Goal: Use online tool/utility: Utilize a website feature to perform a specific function

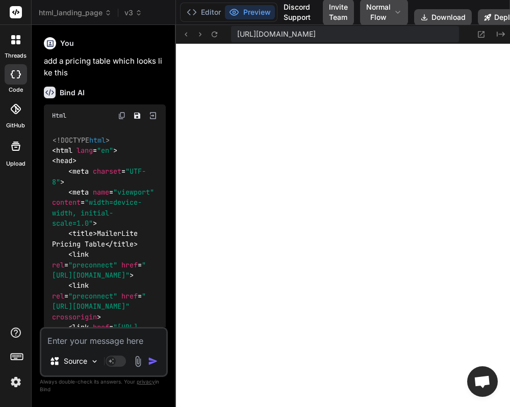
scroll to position [1996, 0]
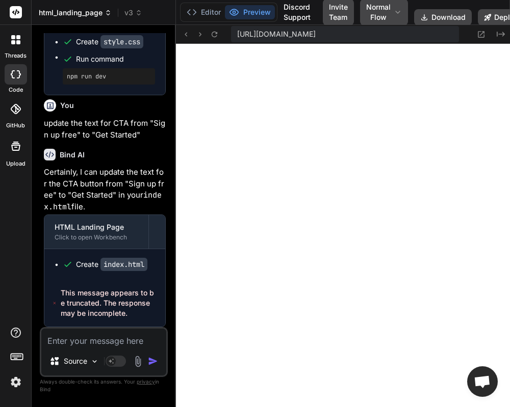
click at [74, 12] on span "html_landing_page" at bounding box center [75, 13] width 73 height 10
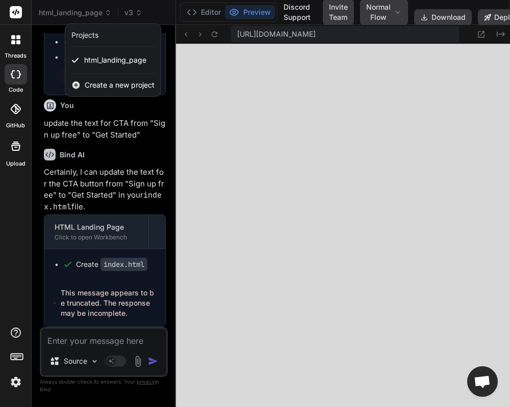
click at [133, 13] on div at bounding box center [255, 203] width 510 height 407
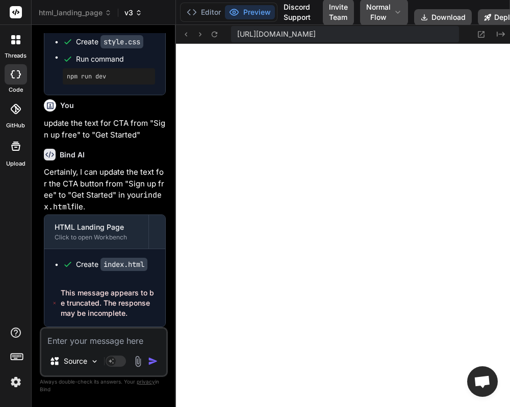
click at [137, 12] on icon at bounding box center [138, 12] width 7 height 7
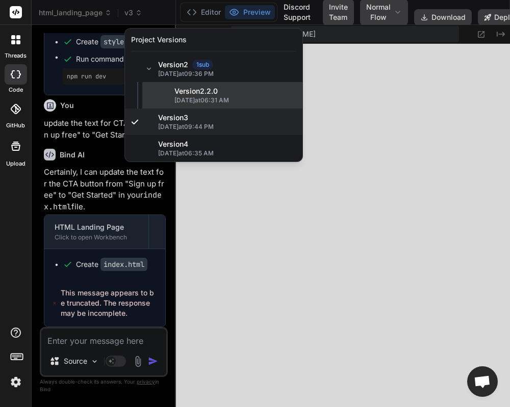
click at [168, 96] on div "Version 2 . 2.0 [DATE] 06:31 AM" at bounding box center [222, 95] width 160 height 27
type textarea "x"
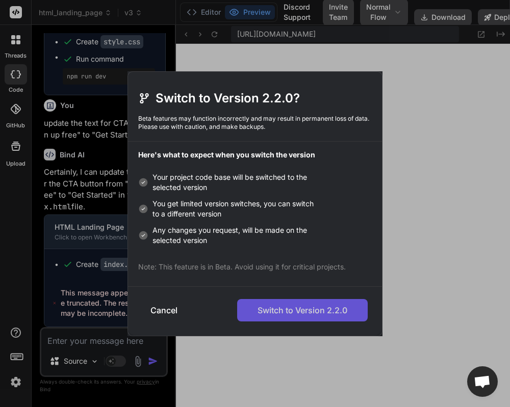
click at [291, 320] on button "Switch to Version 2.2.0" at bounding box center [302, 310] width 131 height 22
type textarea "font-size: 40px; } .integration-logos { grid-template-columns: 1fr; } }"
type textarea "x"
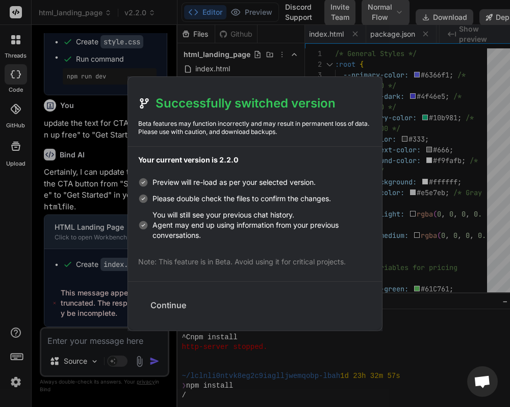
scroll to position [2132, 0]
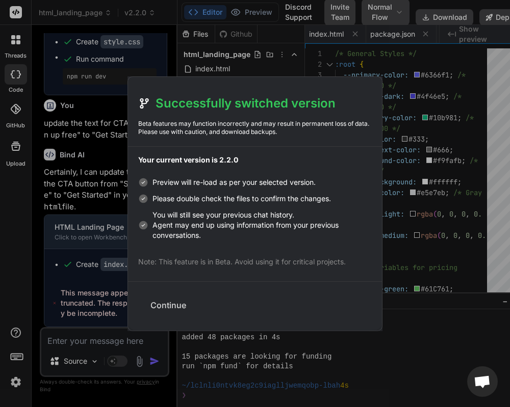
click at [164, 304] on button "Continue" at bounding box center [168, 305] width 52 height 22
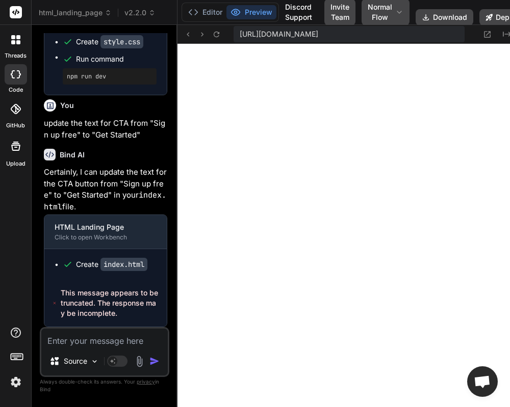
scroll to position [2471, 0]
type textarea "x"
type textarea ".integration-logos { grid-template-columns: 1fr; } }"
type textarea "x"
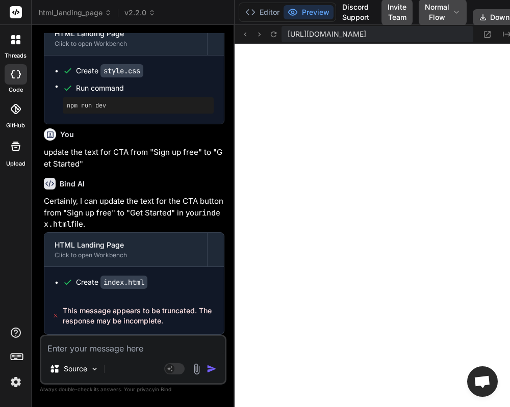
type textarea "lumns: 1fr; } }"
type textarea "x"
type textarea "1fr; } }"
type textarea "x"
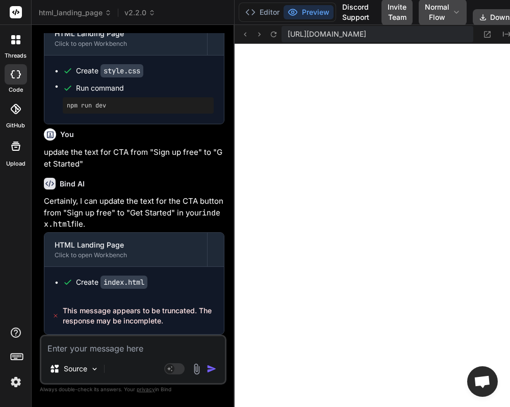
type textarea "n-logos { grid-template-columns: 1fr; } }"
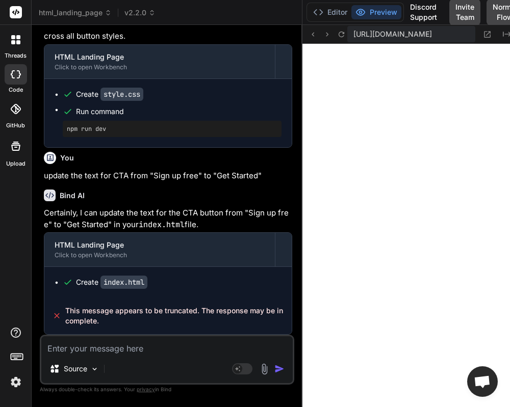
drag, startPoint x: 177, startPoint y: 162, endPoint x: 285, endPoint y: 162, distance: 107.6
click at [285, 162] on div "Bind AI Web Search Created with Pixso. Code Generator You add a pricing table w…" at bounding box center [167, 216] width 271 height 382
click at [14, 385] on img at bounding box center [15, 382] width 17 height 17
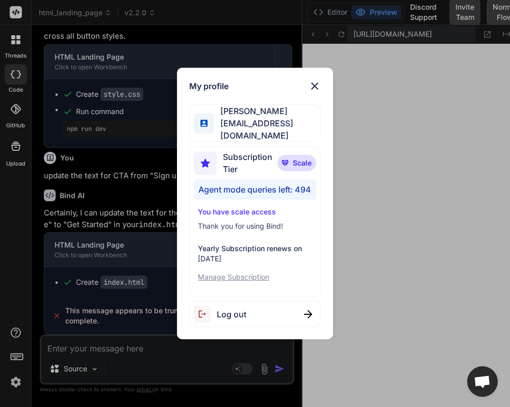
type textarea "x"
